Goal: Navigation & Orientation: Understand site structure

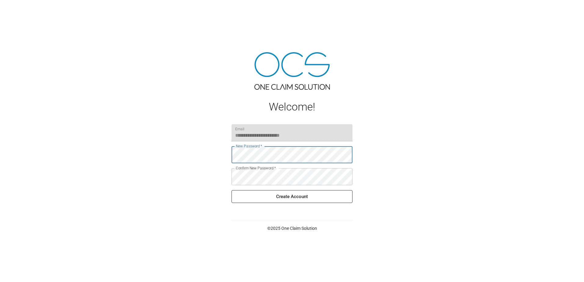
click at [296, 199] on button "Create Account" at bounding box center [292, 196] width 121 height 13
click at [293, 195] on button "Create Account" at bounding box center [292, 196] width 121 height 13
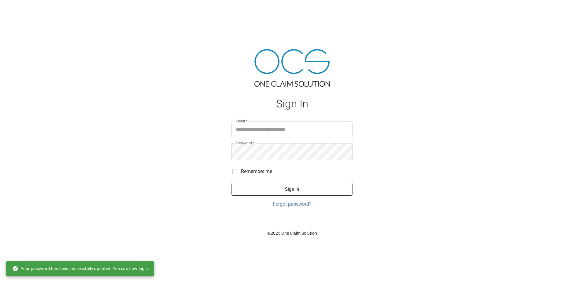
type input "**********"
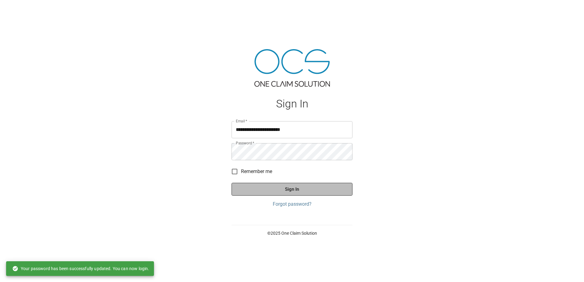
click at [285, 189] on button "Sign In" at bounding box center [292, 189] width 121 height 13
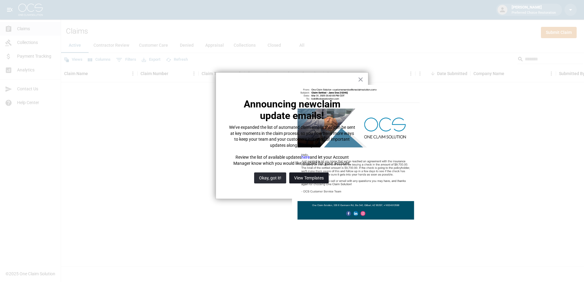
click at [311, 178] on button "View Templates" at bounding box center [308, 178] width 39 height 11
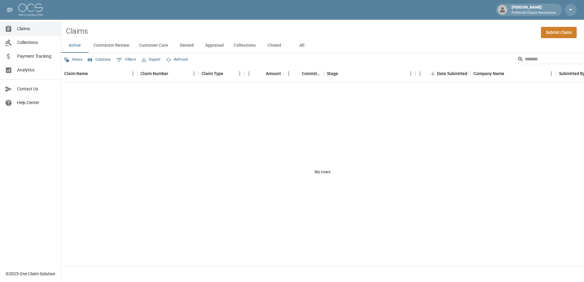
drag, startPoint x: 407, startPoint y: 5, endPoint x: 415, endPoint y: 3, distance: 8.5
click at [407, 5] on div "[PERSON_NAME] Preferred Choice Restoration" at bounding box center [292, 10] width 584 height 20
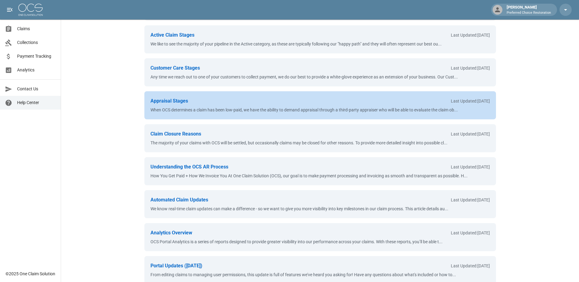
scroll to position [153, 0]
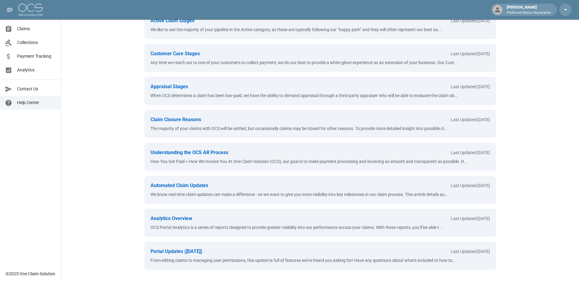
click at [32, 41] on span "Collections" at bounding box center [36, 42] width 39 height 6
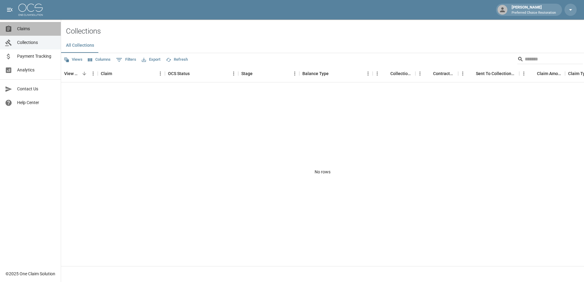
click at [25, 29] on span "Claims" at bounding box center [36, 29] width 39 height 6
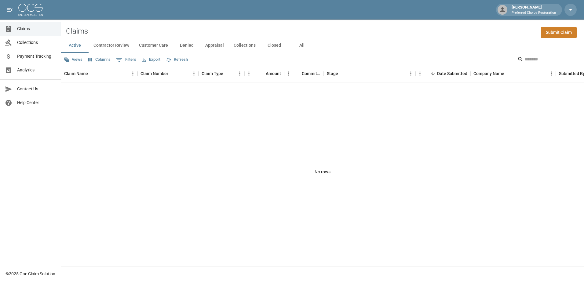
click at [29, 10] on img at bounding box center [30, 10] width 24 height 12
click at [8, 12] on icon "open drawer" at bounding box center [9, 9] width 7 height 7
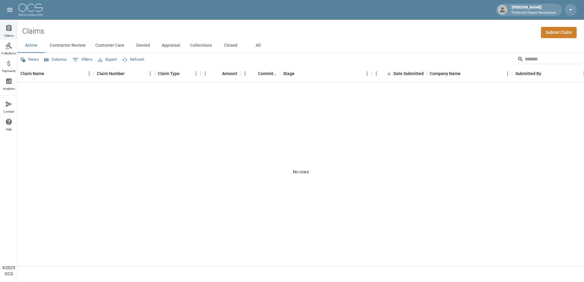
click at [524, 7] on div "[PERSON_NAME] Preferred Choice Restoration" at bounding box center [533, 9] width 49 height 11
click at [10, 29] on icon at bounding box center [8, 28] width 5 height 6
